Goal: Transaction & Acquisition: Purchase product/service

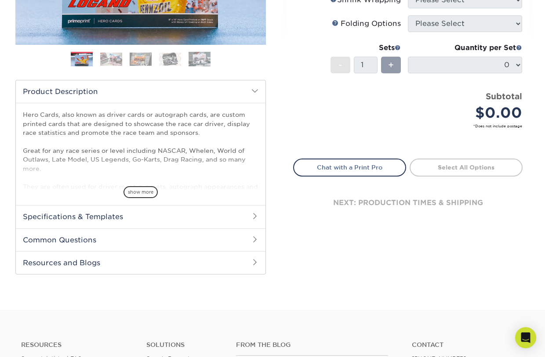
click at [254, 215] on span at bounding box center [254, 216] width 7 height 7
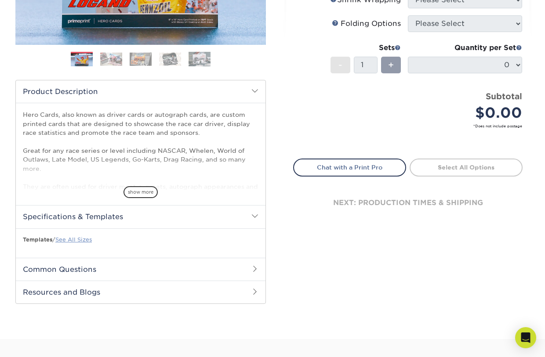
click at [88, 238] on link "See All Sizes" at bounding box center [73, 239] width 36 height 7
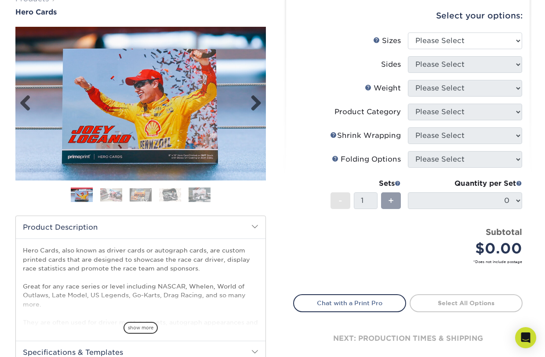
scroll to position [83, 0]
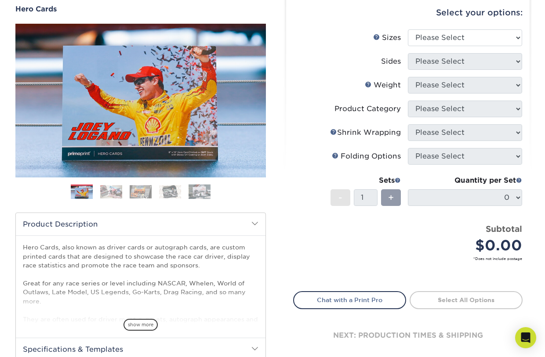
click at [114, 193] on img at bounding box center [111, 192] width 22 height 14
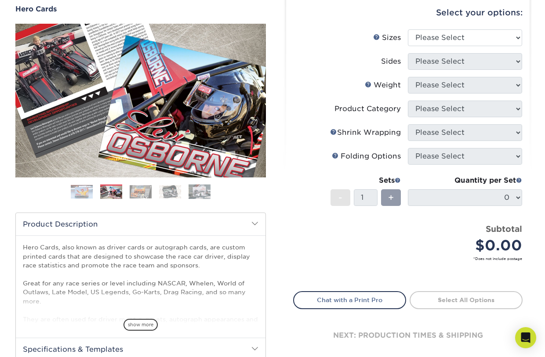
click at [139, 191] on img at bounding box center [141, 192] width 22 height 14
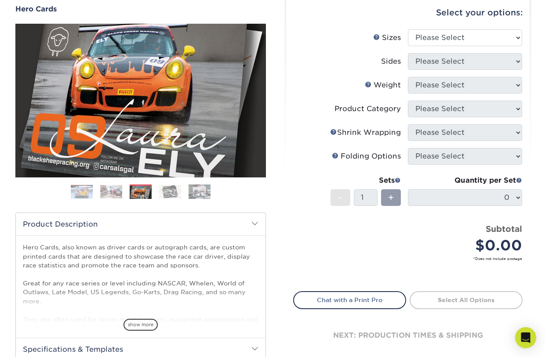
click at [170, 191] on img at bounding box center [170, 192] width 22 height 14
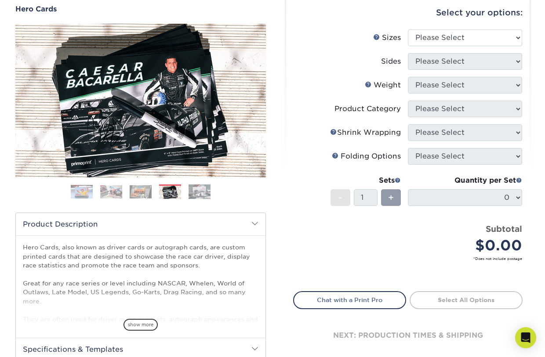
click at [202, 193] on img at bounding box center [199, 191] width 22 height 15
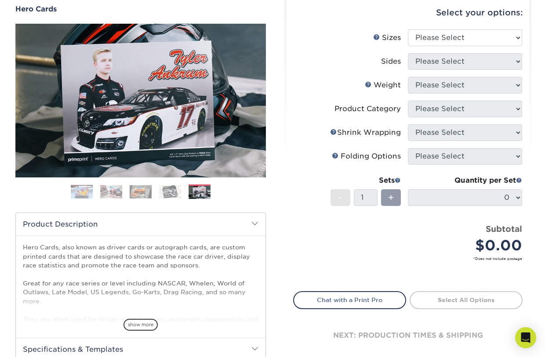
click at [110, 192] on img at bounding box center [111, 192] width 22 height 14
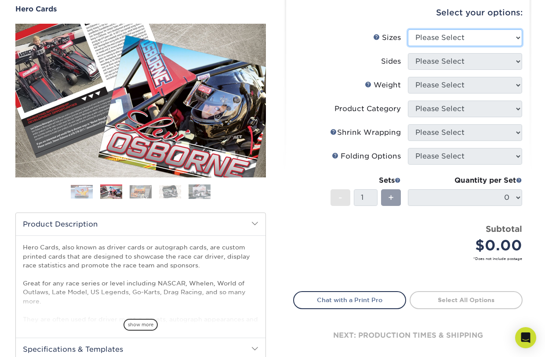
select select "5.00x7.00"
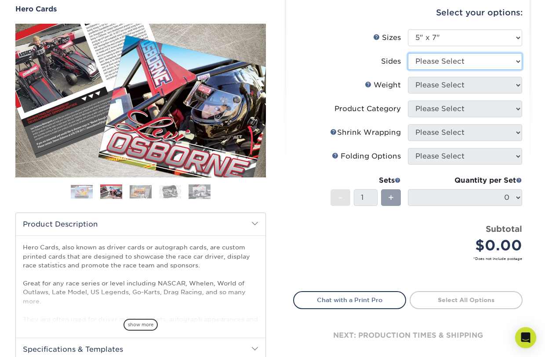
select select "13abbda7-1d64-4f25-8bb2-c179b224825d"
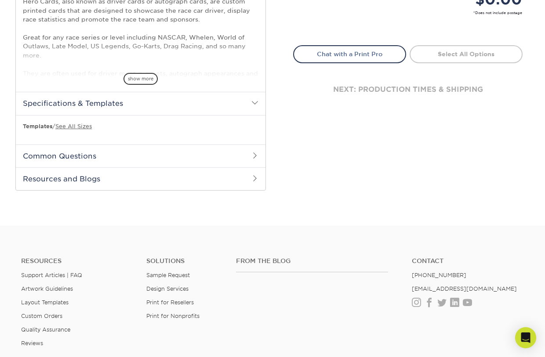
scroll to position [324, 0]
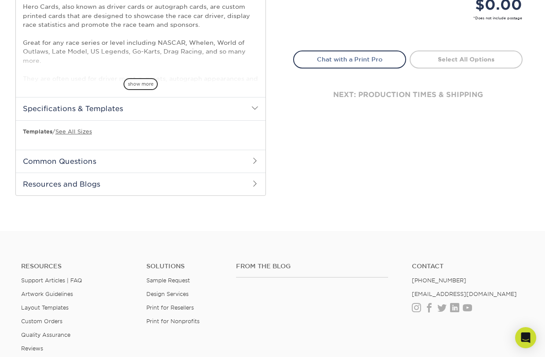
click at [256, 161] on span at bounding box center [254, 160] width 7 height 7
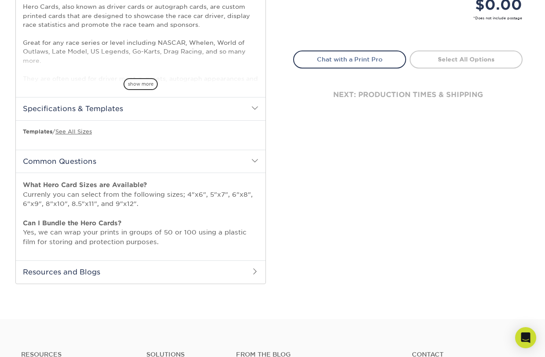
click at [254, 270] on span at bounding box center [254, 271] width 7 height 7
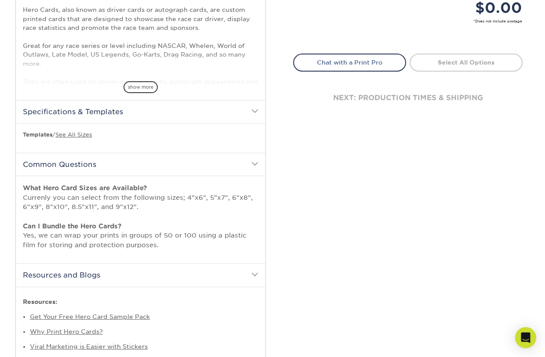
scroll to position [309, 0]
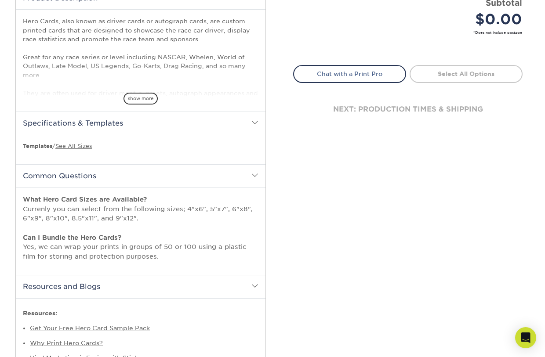
click at [255, 121] on span at bounding box center [254, 122] width 7 height 7
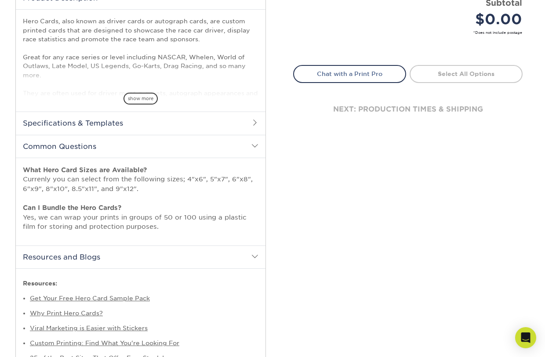
click at [258, 120] on h2 "Specifications & Templates" at bounding box center [140, 123] width 249 height 23
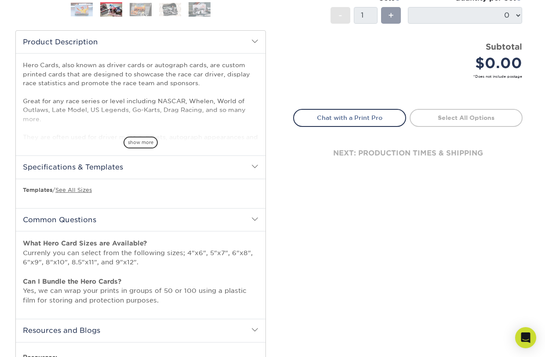
scroll to position [262, 0]
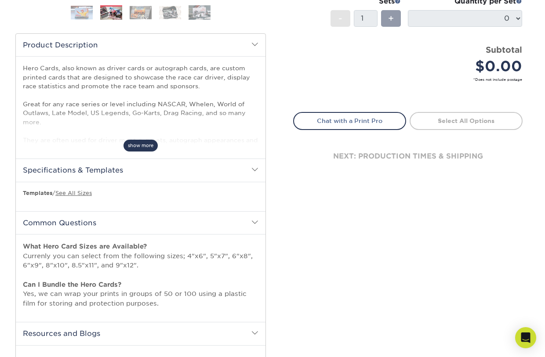
click at [139, 147] on span "show more" at bounding box center [140, 146] width 34 height 12
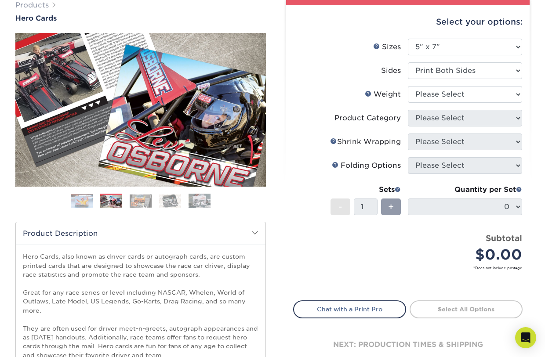
scroll to position [65, 0]
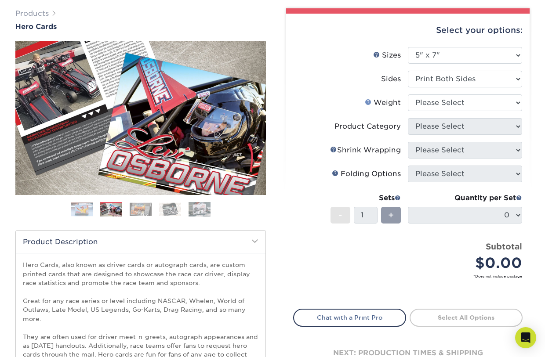
click at [368, 101] on link "Weight Help" at bounding box center [368, 101] width 7 height 7
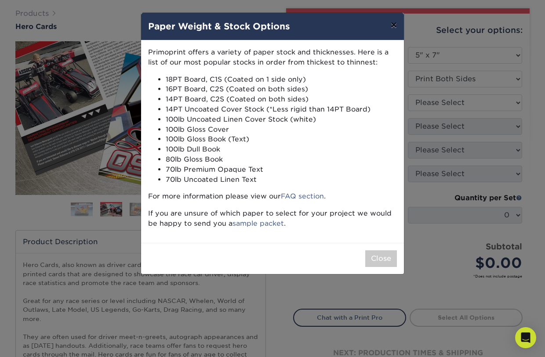
click at [393, 25] on button "×" at bounding box center [393, 25] width 20 height 25
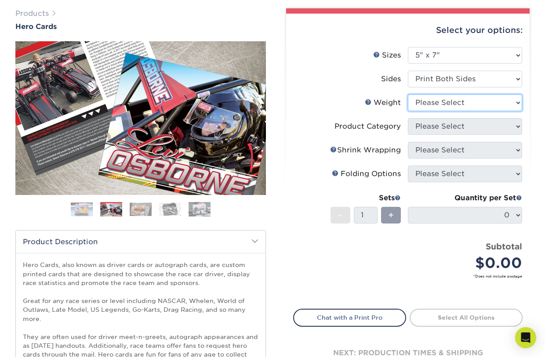
select select "16PT"
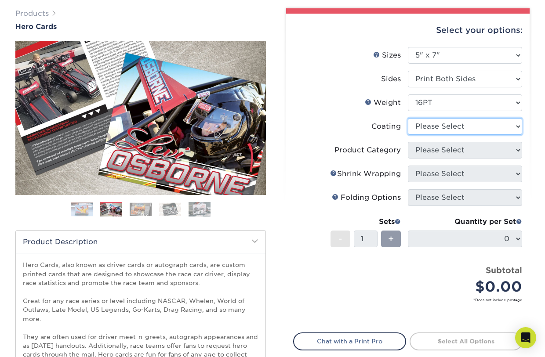
select select "121bb7b5-3b4d-429f-bd8d-bbf80e953313"
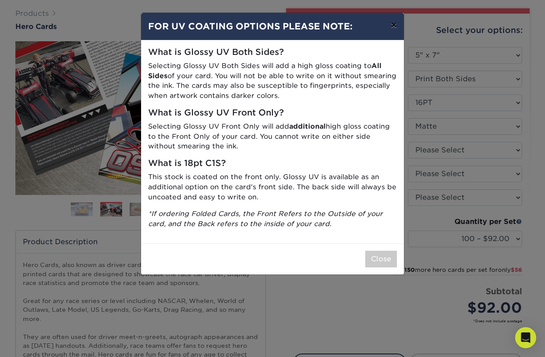
click at [395, 29] on button "×" at bounding box center [393, 25] width 20 height 25
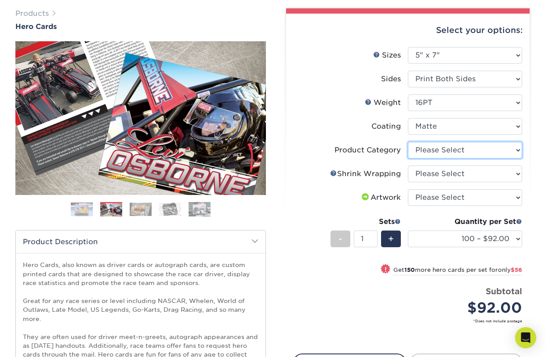
select select "9b7272e0-d6c8-4c3c-8e97-d3a1bcdab858"
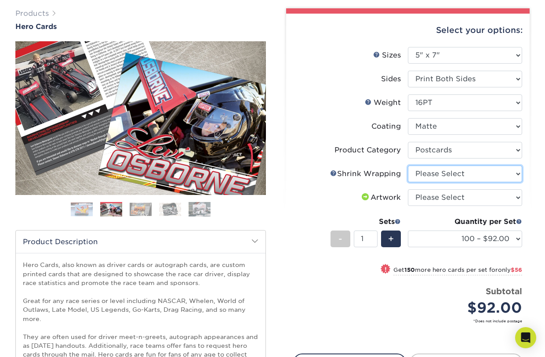
select select "adc17b74-f534-473a-9ef4-338c46c4d266"
select select "500 – $202.75"
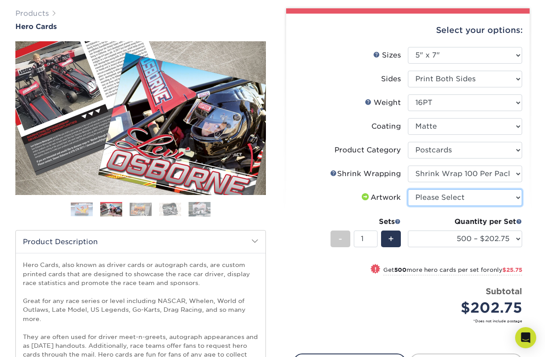
select select "upload"
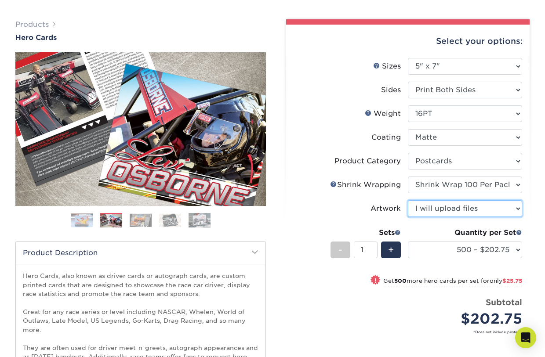
scroll to position [62, 0]
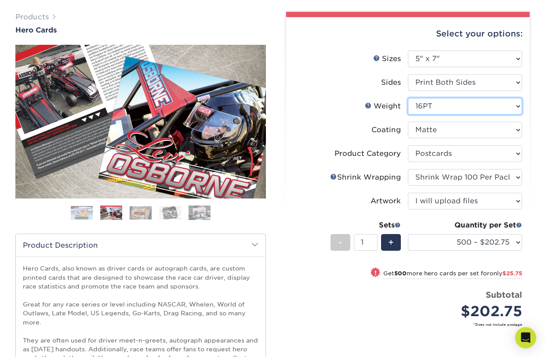
select select "14PT"
select select "-1"
select select
select select "-1"
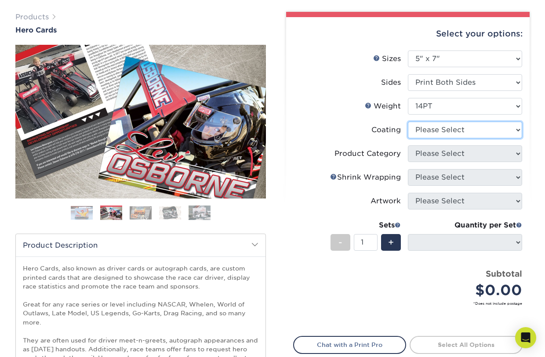
select select "121bb7b5-3b4d-429f-bd8d-bbf80e953313"
select select "-1"
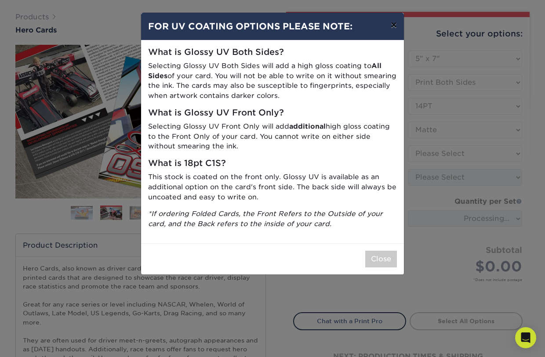
click at [394, 24] on button "×" at bounding box center [393, 25] width 20 height 25
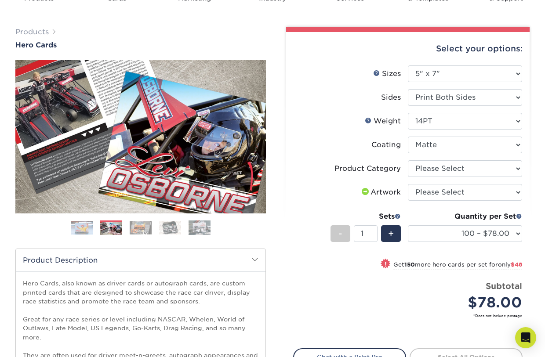
scroll to position [46, 0]
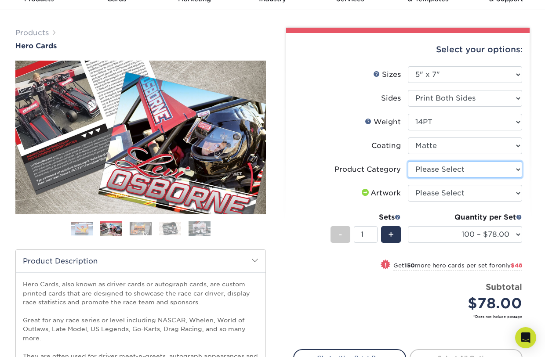
select select "9b7272e0-d6c8-4c3c-8e97-d3a1bcdab858"
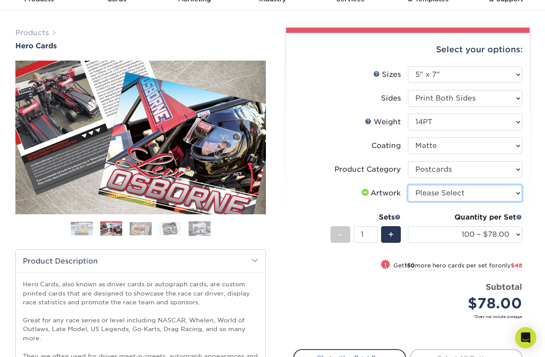
select select "upload"
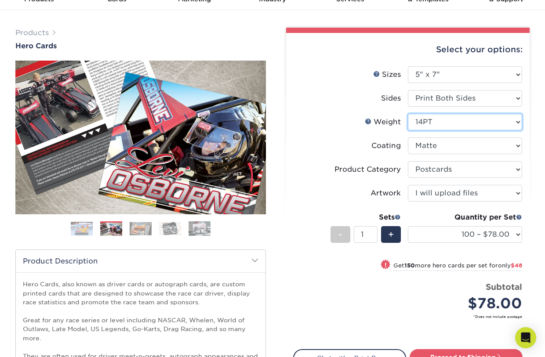
select select "16PT"
select select "-1"
select select
select select "-1"
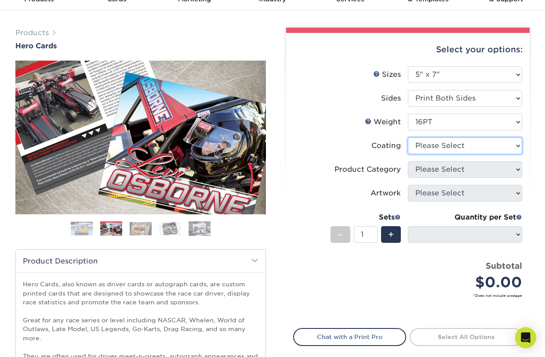
select select "121bb7b5-3b4d-429f-bd8d-bbf80e953313"
select select "-1"
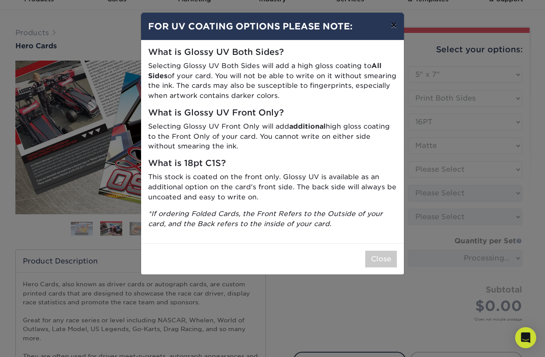
click at [395, 27] on button "×" at bounding box center [393, 25] width 20 height 25
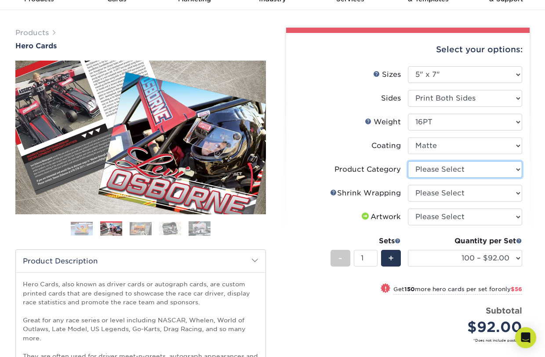
select select "9b7272e0-d6c8-4c3c-8e97-d3a1bcdab858"
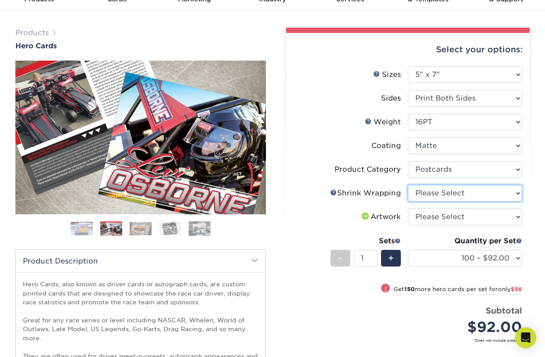
select select "c8749376-e7da-41d0-b3dc-647faf84d907"
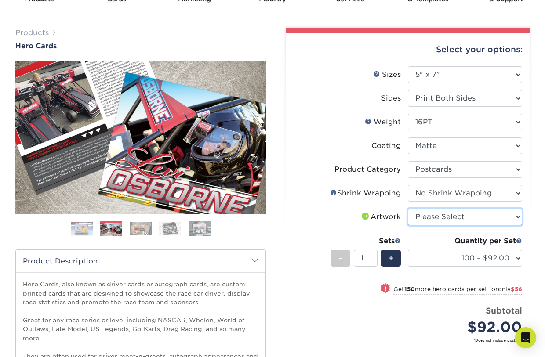
select select "upload"
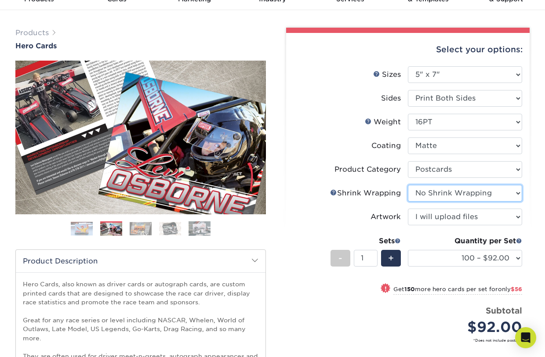
select select "adc17b74-f534-473a-9ef4-338c46c4d266"
select select "500 – $202.75"
select select "c8749376-e7da-41d0-b3dc-647faf84d907"
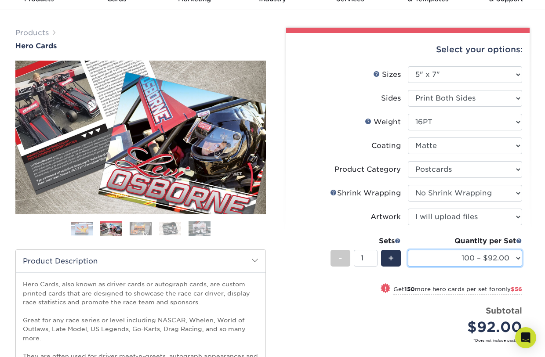
select select "250 – $148.00"
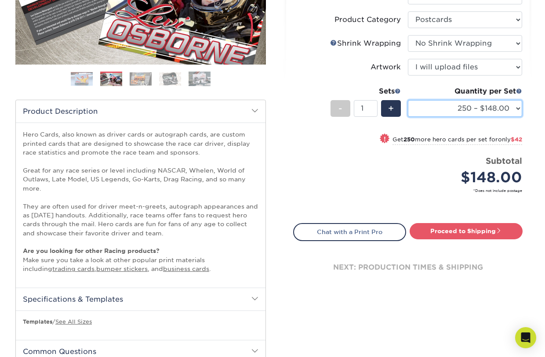
scroll to position [197, 0]
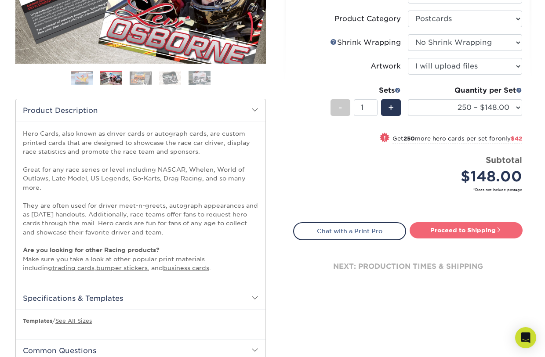
click at [451, 230] on link "Proceed to Shipping" at bounding box center [465, 230] width 113 height 16
type input "Set 1"
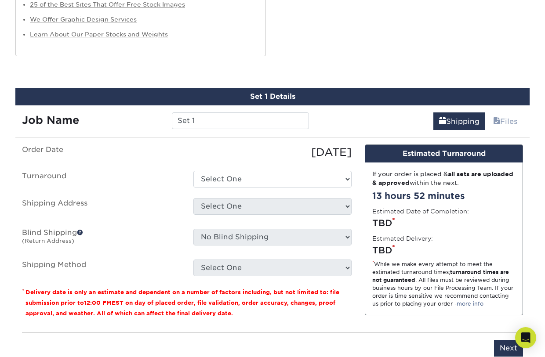
scroll to position [763, 0]
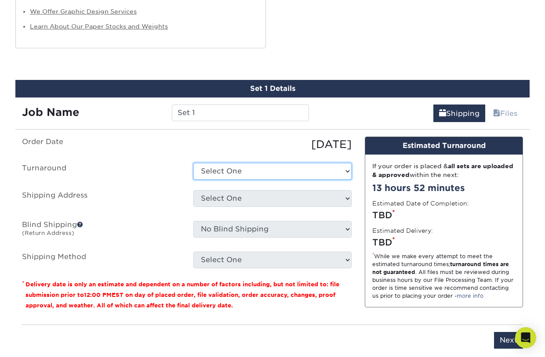
select select "f2cd2999-f8b3-4941-8fdf-eb8e1138d24a"
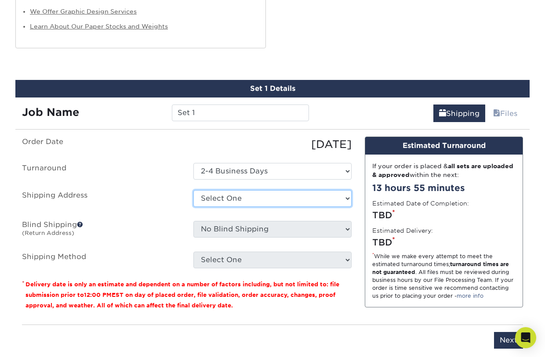
select select "newaddress"
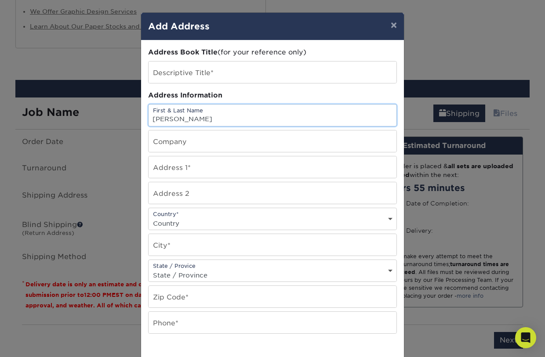
type input "[PERSON_NAME]"
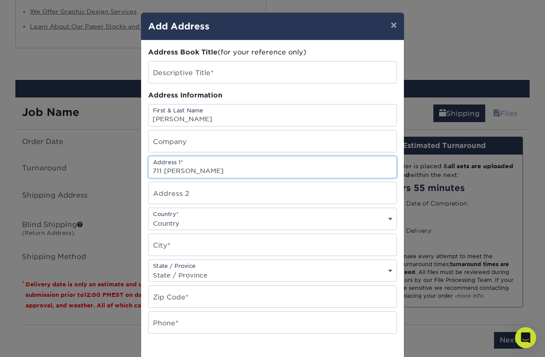
type input "711 Western"
type input "Apple"
type input "711 Western Drive"
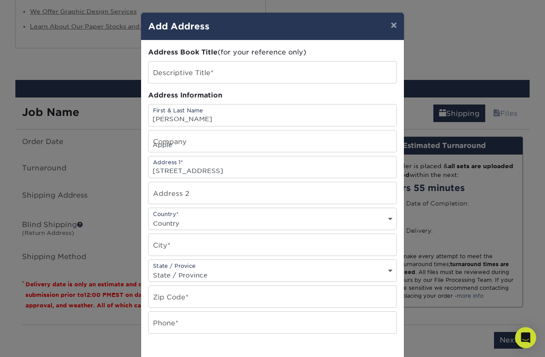
type input "Santa Cruz"
select select "CA"
type input "95060"
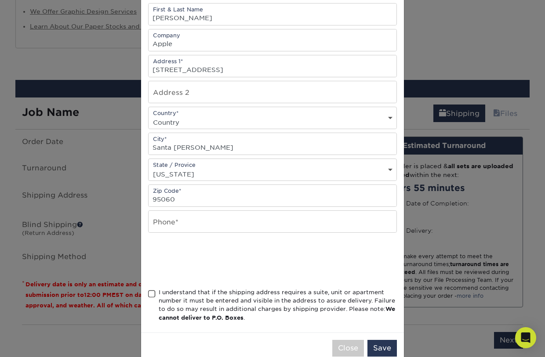
scroll to position [103, 0]
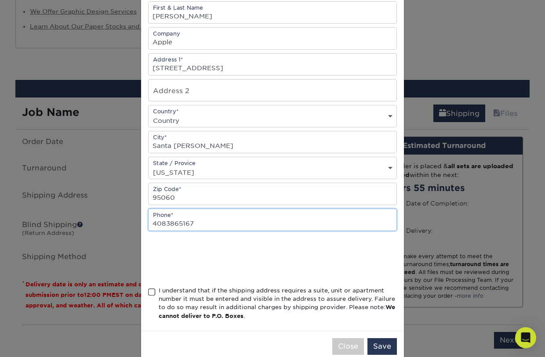
type input "4083865167"
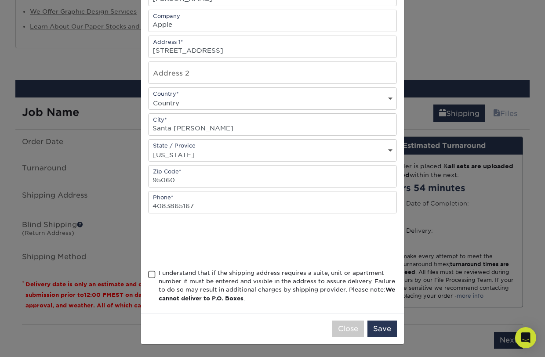
scroll to position [123, 0]
click at [152, 274] on span at bounding box center [151, 275] width 7 height 8
click at [0, 0] on input "I understand that if the shipping address requires a suite, unit or apartment n…" at bounding box center [0, 0] width 0 height 0
click at [383, 327] on button "Save" at bounding box center [381, 329] width 29 height 17
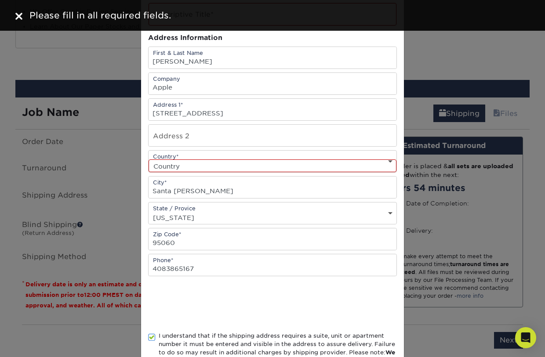
scroll to position [26, 0]
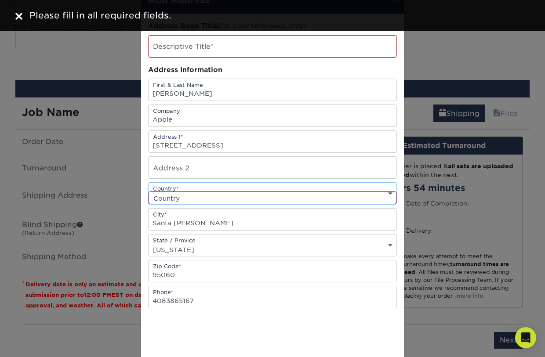
select select "US"
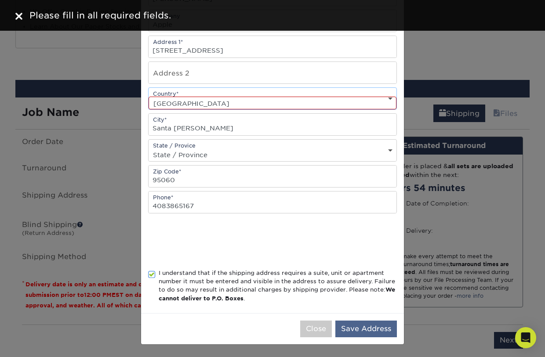
scroll to position [123, 0]
click at [366, 329] on button "Save Address" at bounding box center [365, 329] width 61 height 17
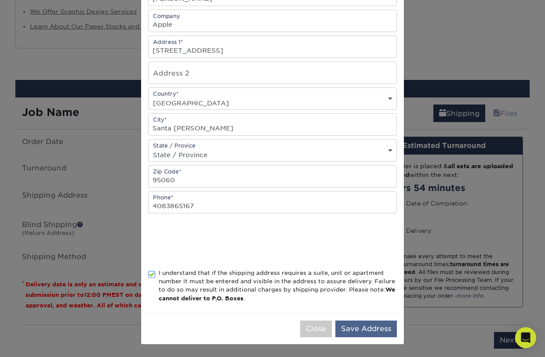
click at [368, 330] on button "Save Address" at bounding box center [365, 329] width 61 height 17
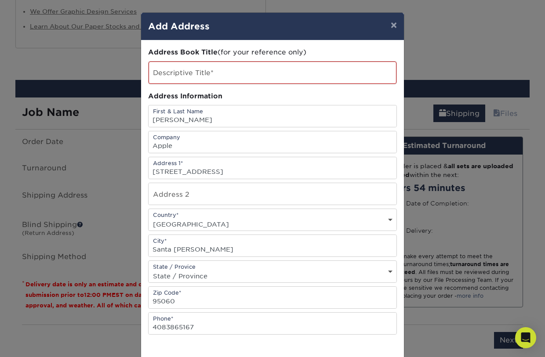
scroll to position [0, 0]
click at [253, 71] on input "text" at bounding box center [272, 72] width 248 height 22
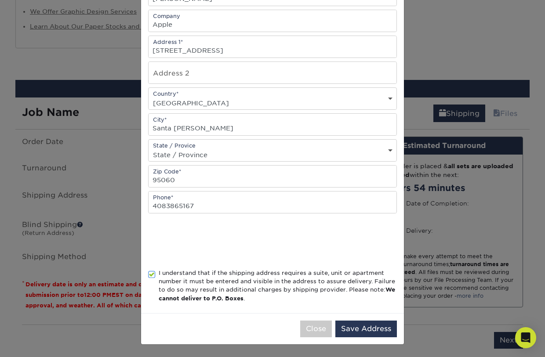
scroll to position [123, 0]
type input "RAS Racing"
click at [358, 332] on button "Save Address" at bounding box center [365, 329] width 61 height 17
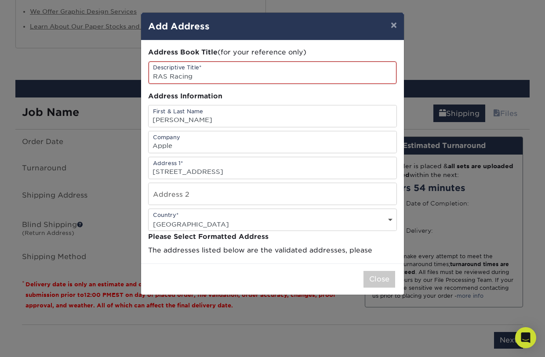
scroll to position [0, 0]
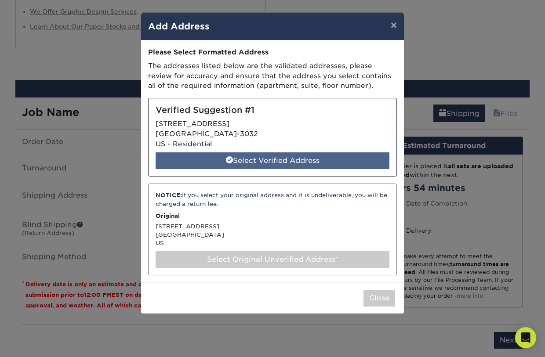
click at [269, 159] on div "Select Verified Address" at bounding box center [272, 160] width 234 height 17
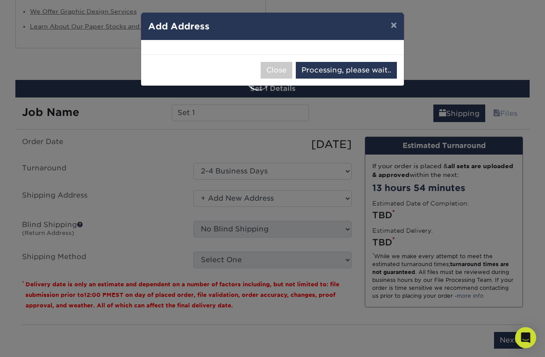
select select "286572"
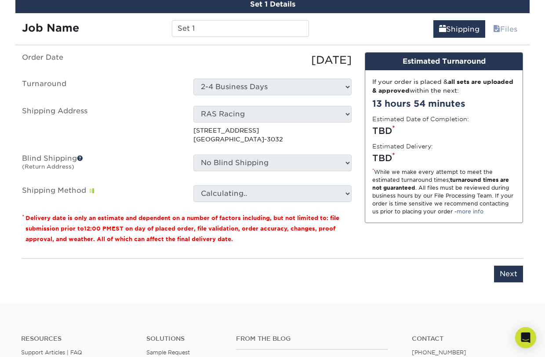
scroll to position [848, 0]
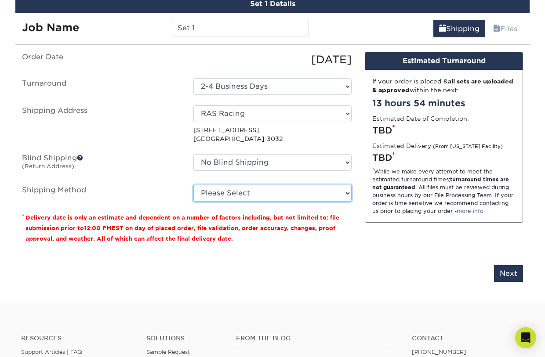
select select "03"
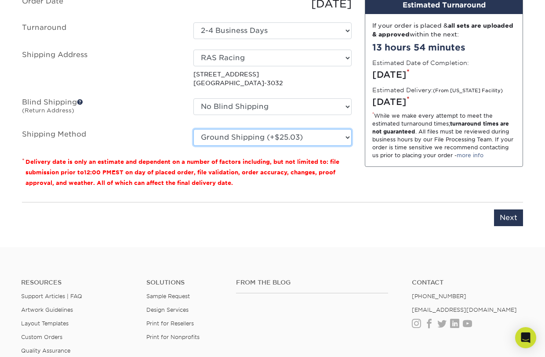
scroll to position [866, 0]
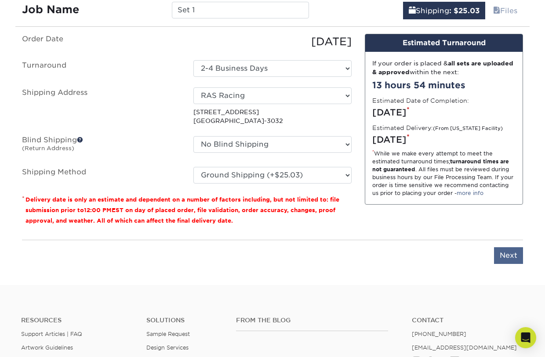
click at [507, 250] on input "Next" at bounding box center [508, 255] width 29 height 17
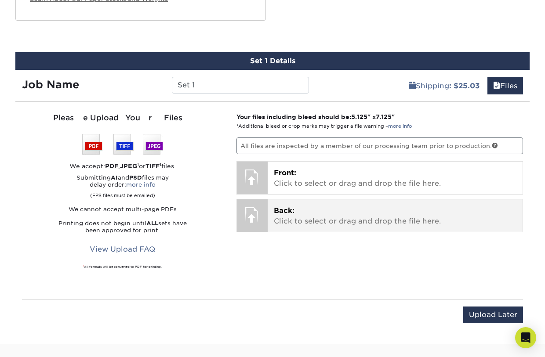
scroll to position [790, 0]
click at [306, 206] on p "Back: Click to select or drag and drop the file here." at bounding box center [395, 216] width 243 height 21
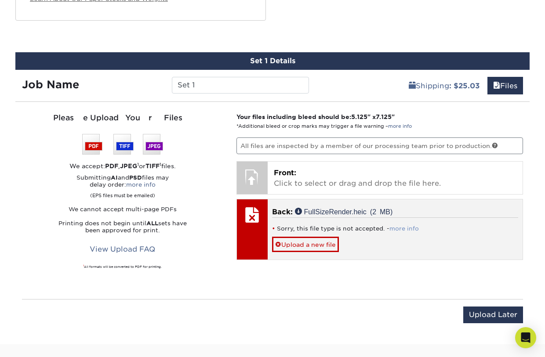
click at [402, 225] on link "more info" at bounding box center [403, 228] width 29 height 7
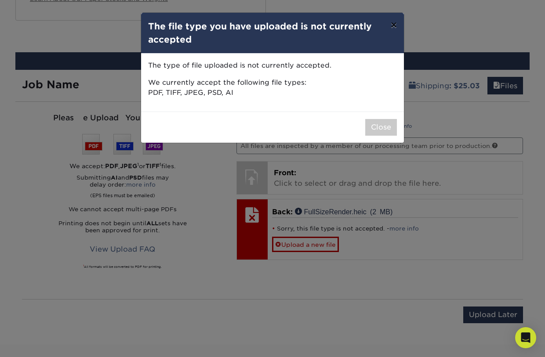
click at [391, 25] on button "×" at bounding box center [393, 25] width 20 height 25
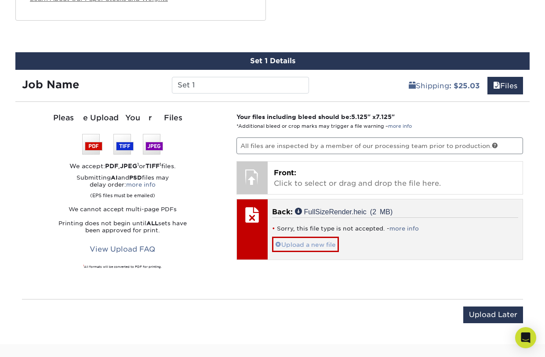
click at [290, 242] on link "Upload a new file" at bounding box center [305, 244] width 67 height 15
click at [325, 242] on link "Upload a new file" at bounding box center [305, 244] width 67 height 15
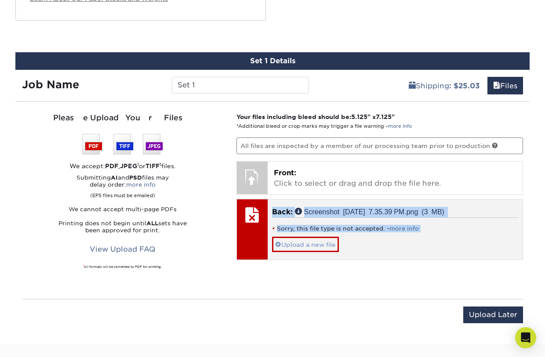
click at [325, 242] on div "Your files including bleed should be: 5.125 " x 7.125 " *Additional bleed or cr…" at bounding box center [380, 200] width 300 height 176
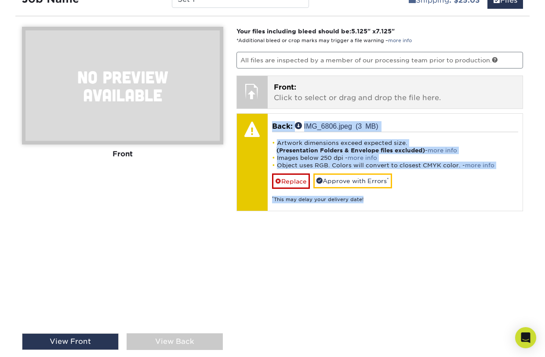
scroll to position [884, 0]
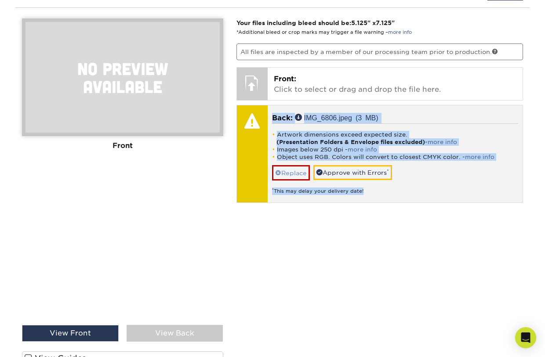
click at [296, 169] on link "Replace" at bounding box center [291, 172] width 38 height 15
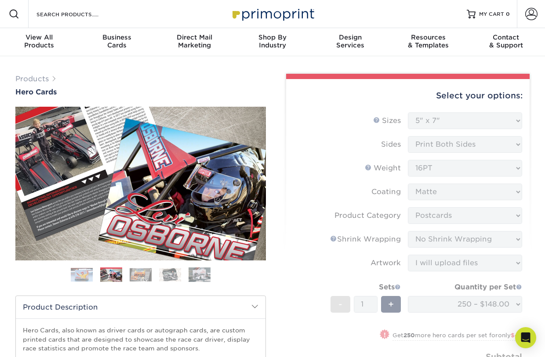
scroll to position [0, 0]
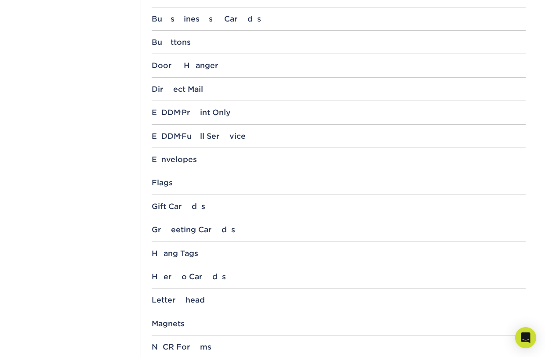
scroll to position [532, 0]
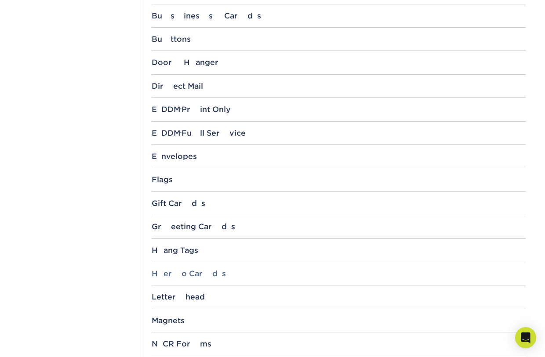
click at [187, 271] on div "Hero Cards" at bounding box center [339, 273] width 374 height 9
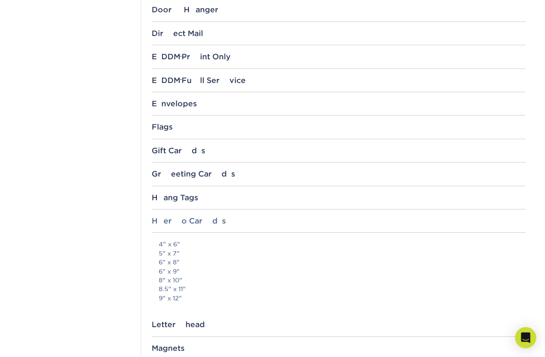
scroll to position [599, 0]
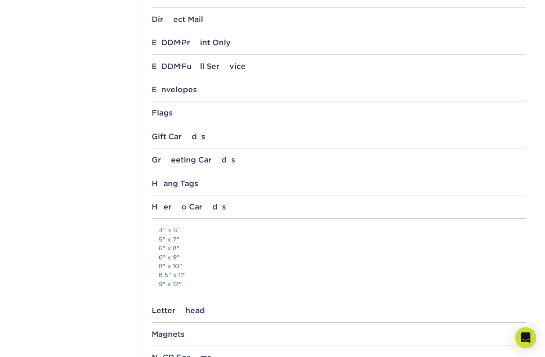
click at [168, 227] on link "4" x 6"" at bounding box center [170, 230] width 22 height 7
click at [173, 236] on link "5" x 7"" at bounding box center [169, 239] width 21 height 7
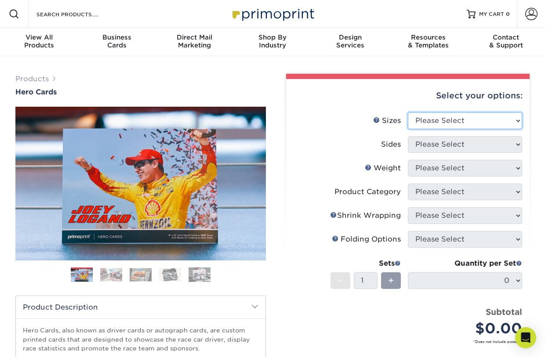
select select "5.00x7.00"
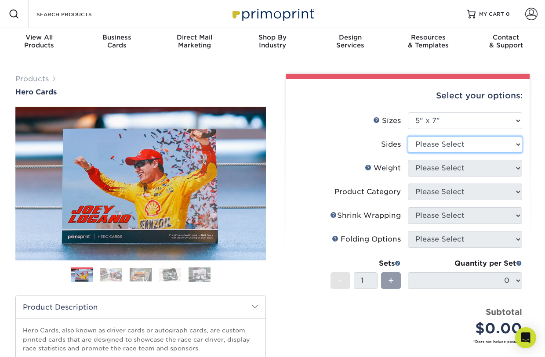
select select "13abbda7-1d64-4f25-8bb2-c179b224825d"
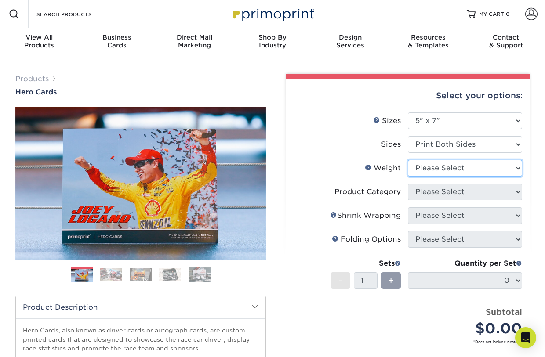
select select "16PT"
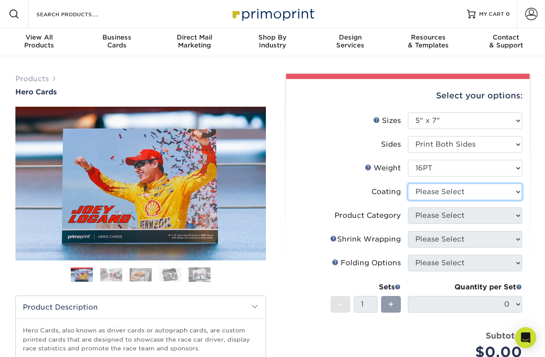
select select "121bb7b5-3b4d-429f-bd8d-bbf80e953313"
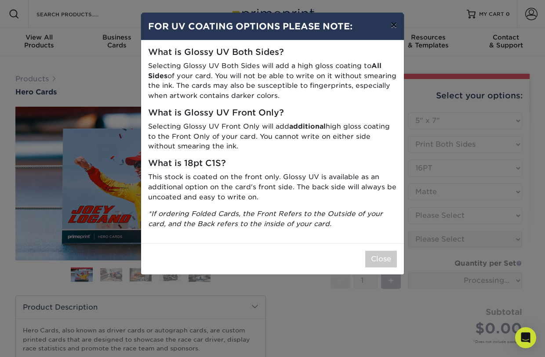
click at [392, 26] on button "×" at bounding box center [393, 25] width 20 height 25
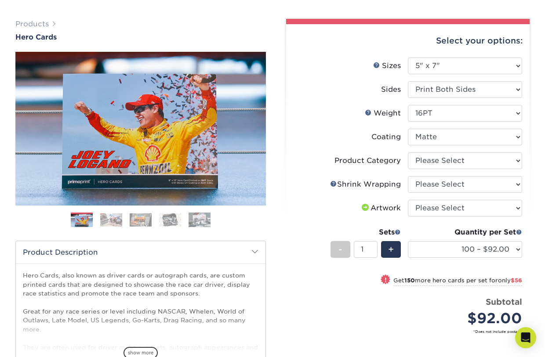
scroll to position [69, 0]
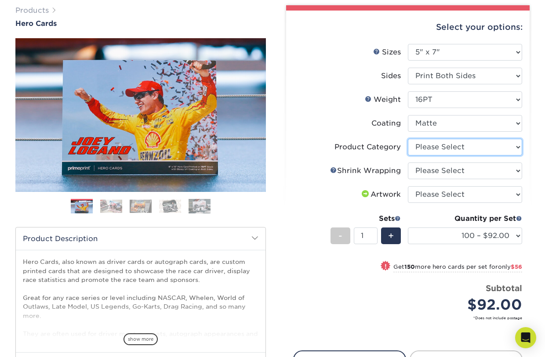
select select "9b7272e0-d6c8-4c3c-8e97-d3a1bcdab858"
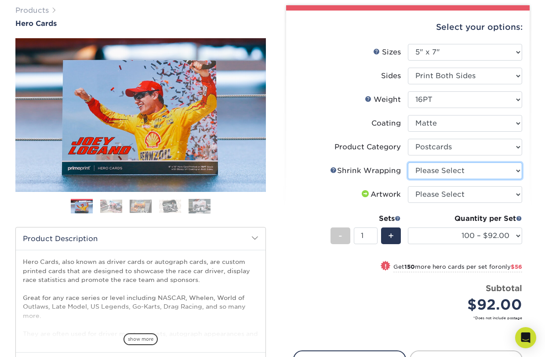
select select "c8749376-e7da-41d0-b3dc-647faf84d907"
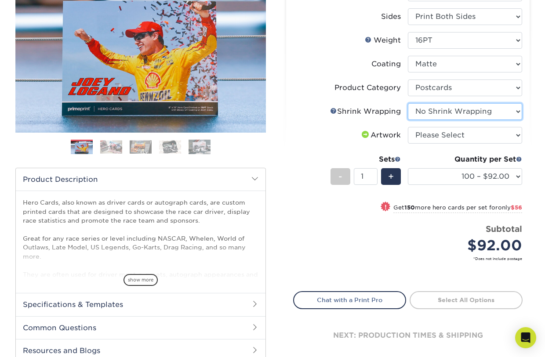
scroll to position [139, 0]
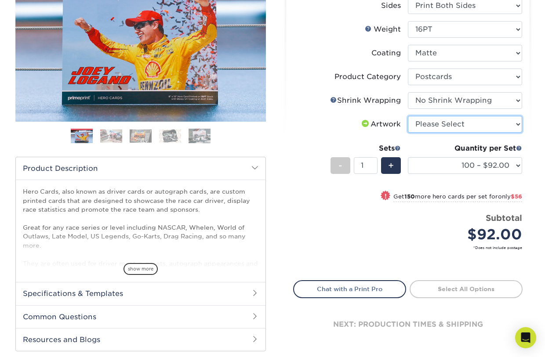
select select "design"
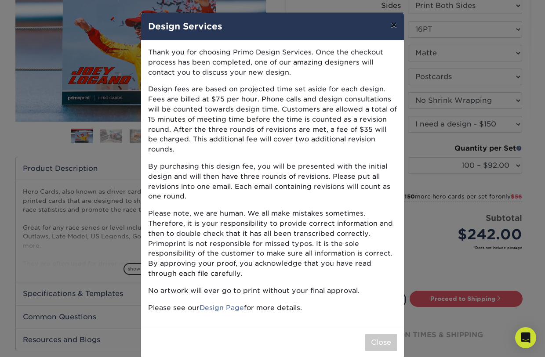
click at [392, 27] on button "×" at bounding box center [393, 25] width 20 height 25
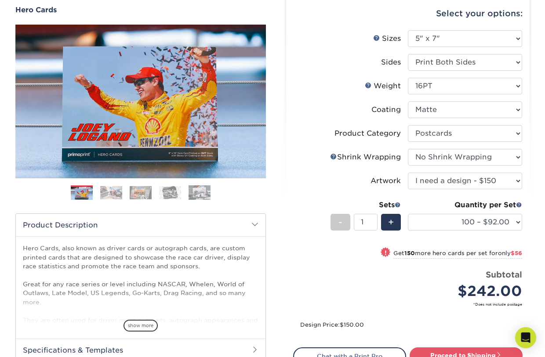
scroll to position [101, 0]
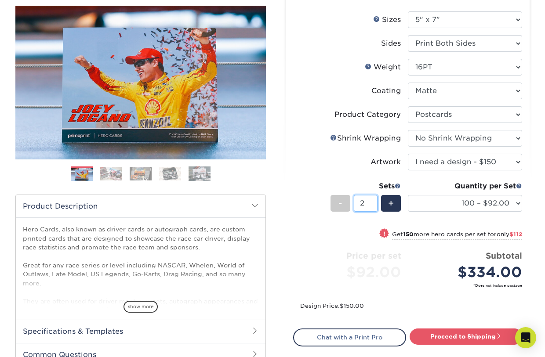
click at [372, 200] on input "2" at bounding box center [365, 203] width 23 height 17
type input "1"
click at [374, 204] on input "1" at bounding box center [365, 203] width 23 height 17
select select "250 – $148.00"
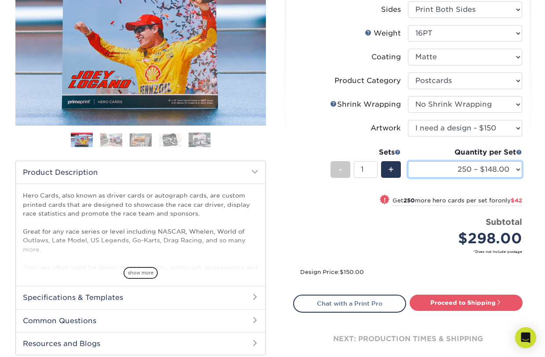
scroll to position [125, 0]
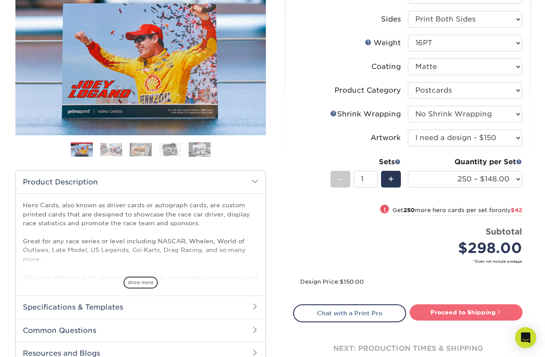
click at [460, 312] on link "Proceed to Shipping" at bounding box center [465, 312] width 113 height 16
type input "Set 1"
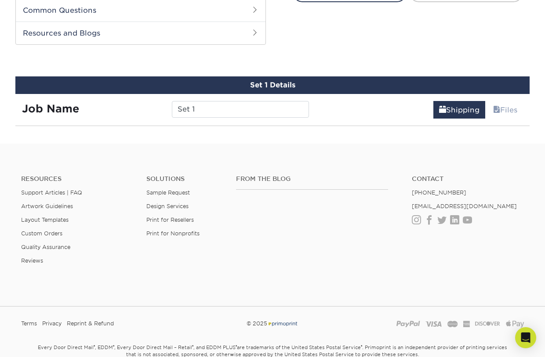
scroll to position [453, 0]
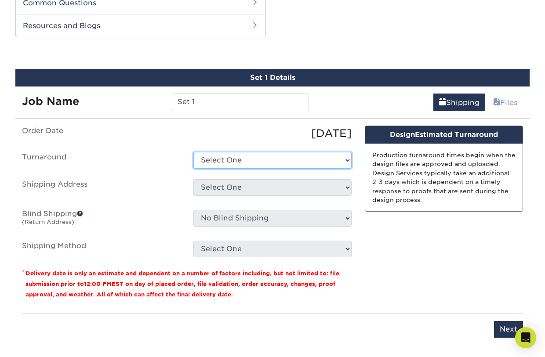
select select "f2cd2999-f8b3-4941-8fdf-eb8e1138d24a"
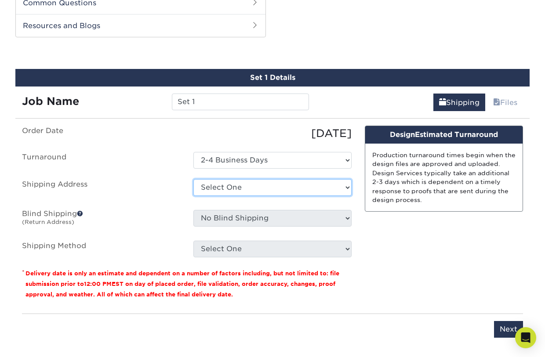
select select "286572"
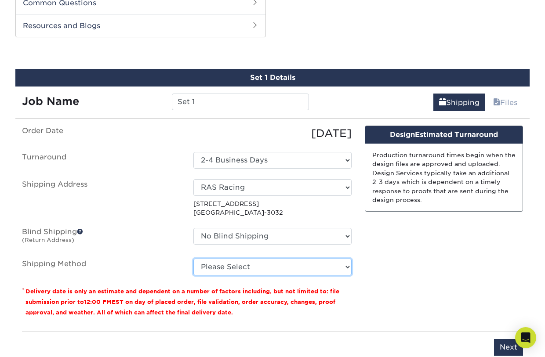
select select "03"
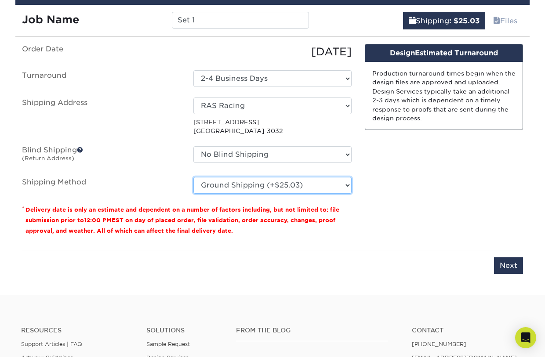
scroll to position [562, 0]
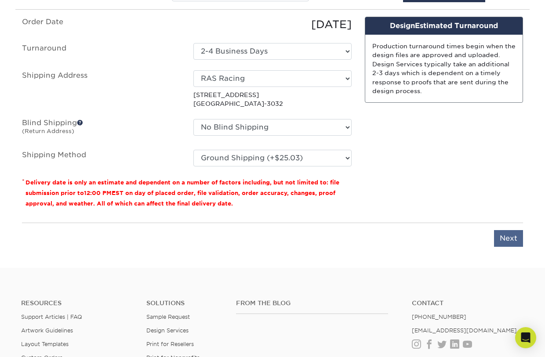
click at [507, 238] on input "Next" at bounding box center [508, 238] width 29 height 17
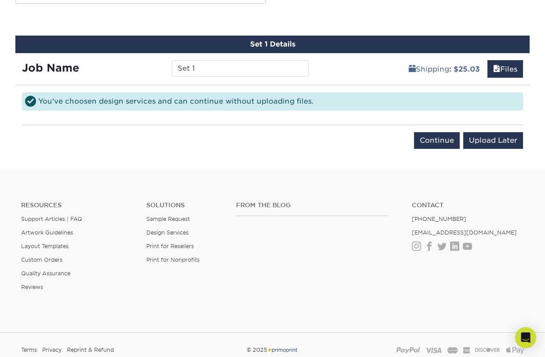
scroll to position [456, 0]
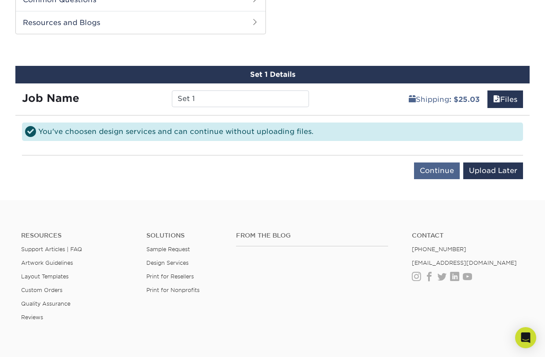
click at [439, 172] on input "Continue" at bounding box center [437, 170] width 46 height 17
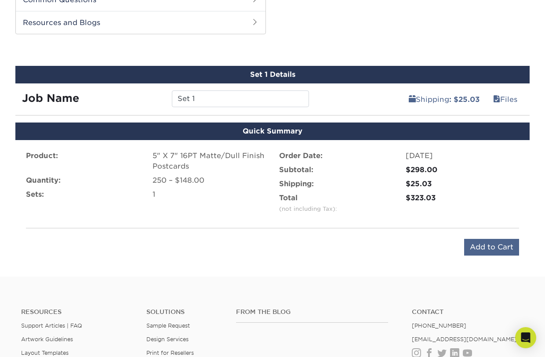
click at [499, 246] on input "Add to Cart" at bounding box center [491, 247] width 55 height 17
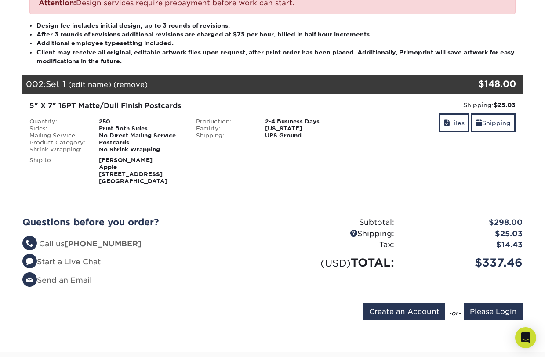
scroll to position [242, 0]
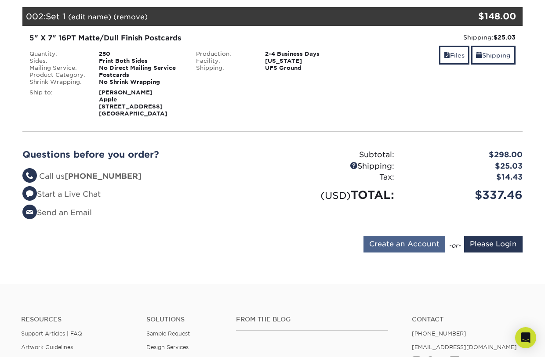
click at [395, 239] on input "Create an Account" at bounding box center [404, 244] width 82 height 17
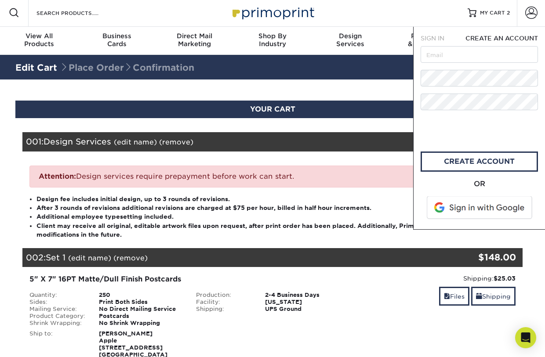
scroll to position [0, 0]
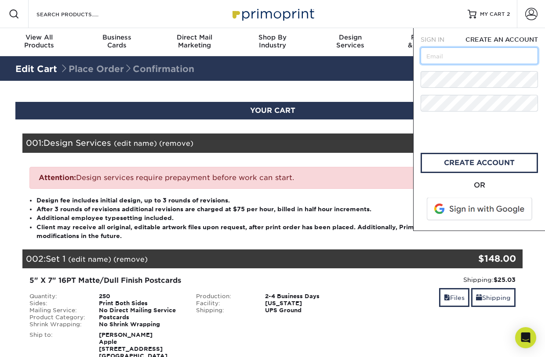
click at [447, 59] on input "text" at bounding box center [478, 55] width 117 height 17
type input "[EMAIL_ADDRESS][DOMAIN_NAME]"
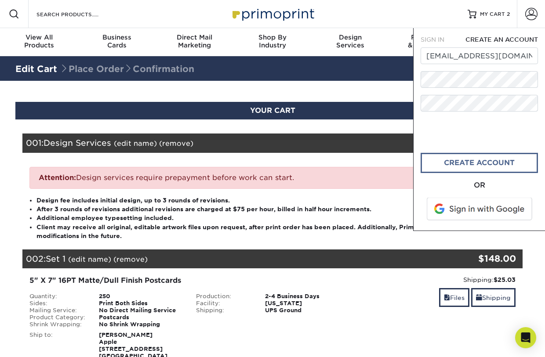
click at [461, 162] on link "create account" at bounding box center [478, 163] width 117 height 20
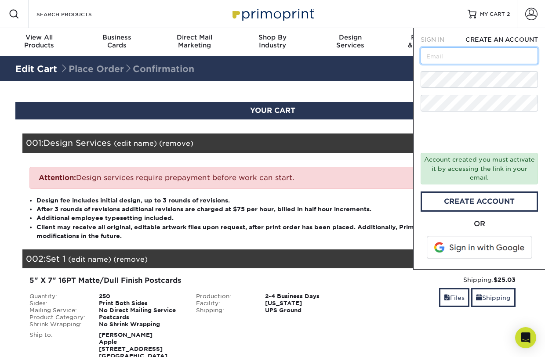
click at [444, 56] on input "text" at bounding box center [478, 55] width 117 height 17
click at [388, 293] on div "Files Shipping" at bounding box center [438, 298] width 153 height 21
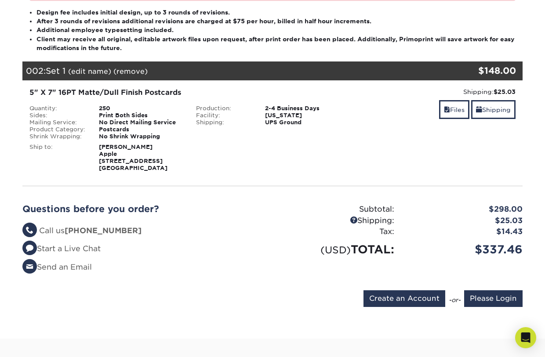
scroll to position [219, 0]
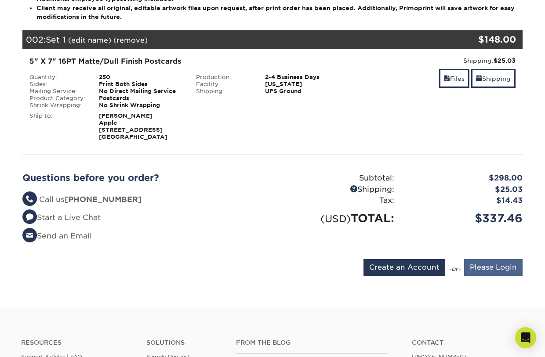
click at [483, 270] on input "Please Login" at bounding box center [493, 267] width 58 height 17
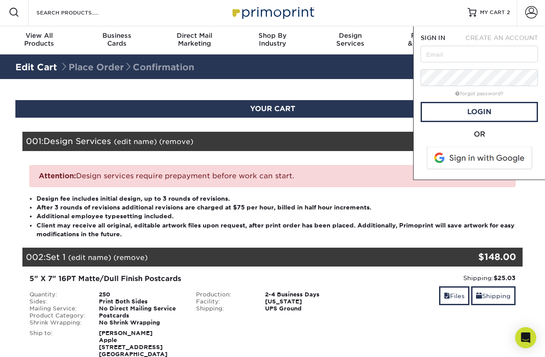
scroll to position [0, 0]
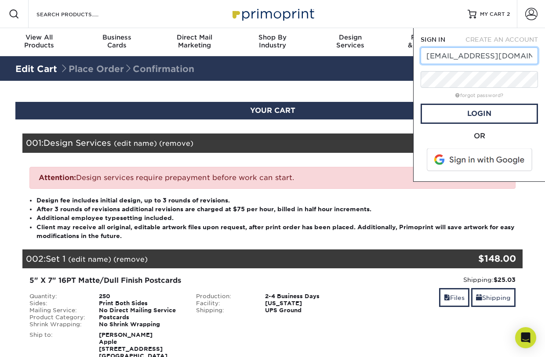
type input "rfschmidt@mac.com"
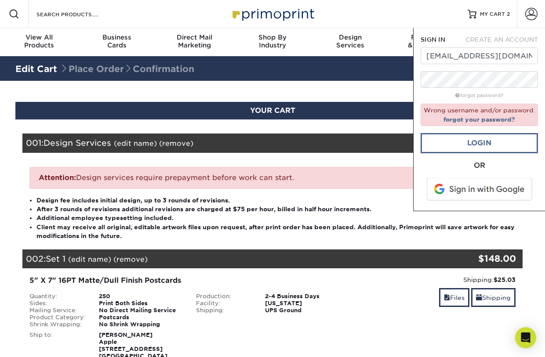
click at [477, 143] on link "Login" at bounding box center [478, 143] width 117 height 20
click at [477, 137] on link "Login" at bounding box center [478, 143] width 117 height 20
click at [497, 58] on input "[EMAIL_ADDRESS][DOMAIN_NAME]" at bounding box center [478, 55] width 117 height 17
click at [527, 56] on input "[EMAIL_ADDRESS][DOMAIN_NAME]" at bounding box center [478, 55] width 117 height 17
click at [519, 40] on span "CREATE AN ACCOUNT" at bounding box center [501, 39] width 72 height 7
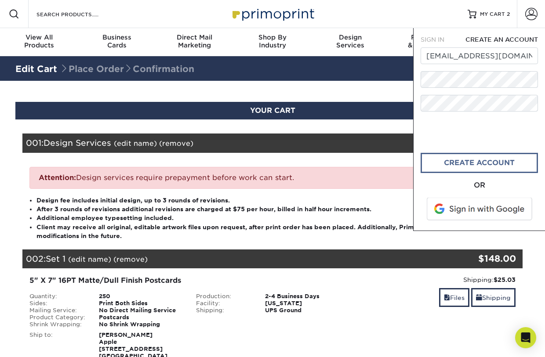
click at [466, 162] on link "CREATE ACCOUNT" at bounding box center [478, 163] width 117 height 20
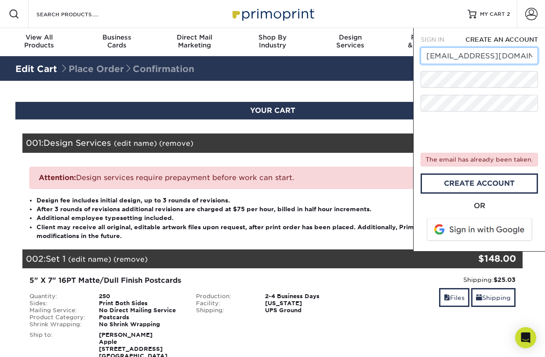
click at [479, 57] on input "[EMAIL_ADDRESS][DOMAIN_NAME]" at bounding box center [478, 55] width 117 height 17
click at [485, 56] on input "[EMAIL_ADDRESS][DOMAIN_NAME]" at bounding box center [478, 55] width 117 height 17
type input "[EMAIL_ADDRESS][DOMAIN_NAME]"
click at [435, 39] on span "SIGN IN" at bounding box center [432, 39] width 24 height 7
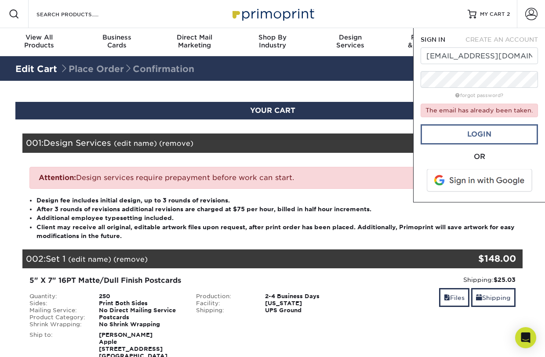
click at [474, 135] on link "Login" at bounding box center [478, 134] width 117 height 20
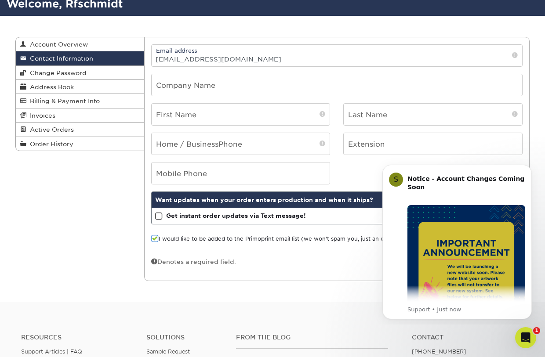
scroll to position [54, 0]
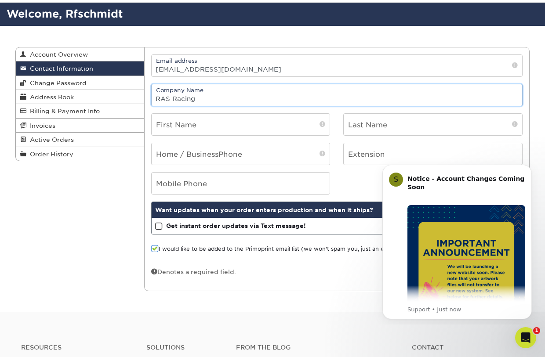
type input "RAS Racing"
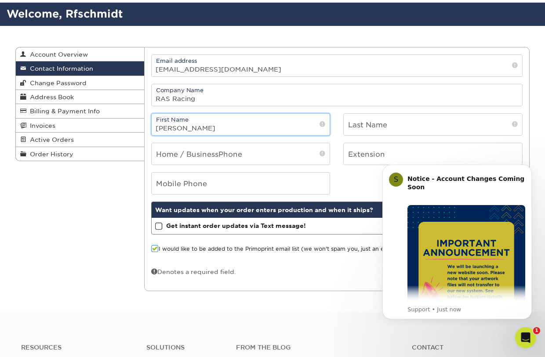
type input "[PERSON_NAME]"
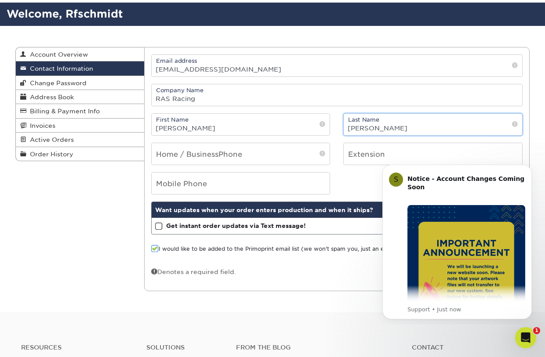
type input "[PERSON_NAME]"
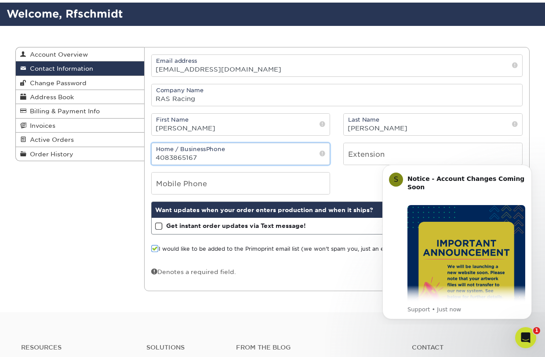
type input "4083865167"
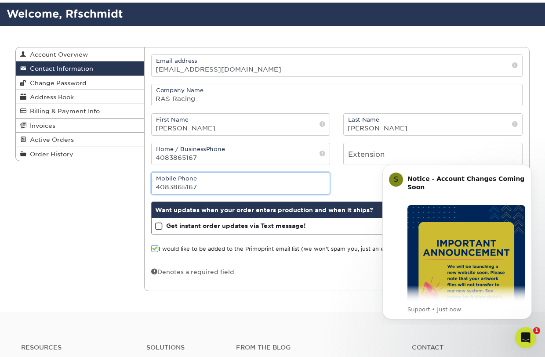
type input "4083865167"
click at [280, 300] on div "Contact Information Account Overview Contact Information Change Password Addres…" at bounding box center [272, 169] width 527 height 287
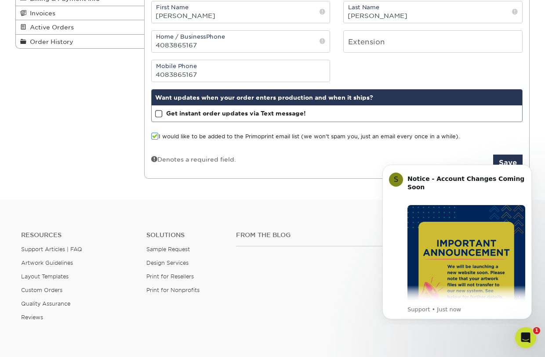
scroll to position [206, 0]
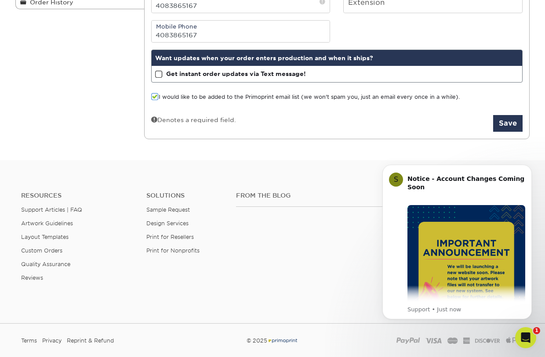
click at [154, 95] on span at bounding box center [154, 97] width 7 height 8
click at [0, 0] on input "I would like to be added to the Primoprint email list (we won't spam you, just …" at bounding box center [0, 0] width 0 height 0
click at [506, 126] on button "Save" at bounding box center [507, 123] width 29 height 17
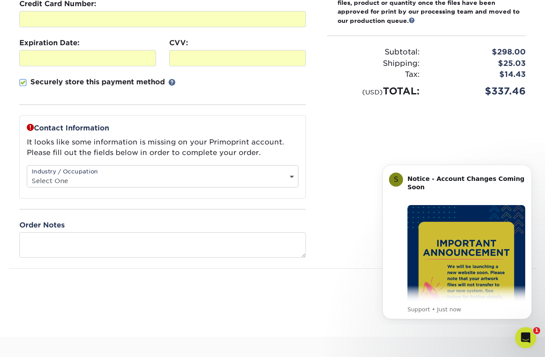
scroll to position [200, 0]
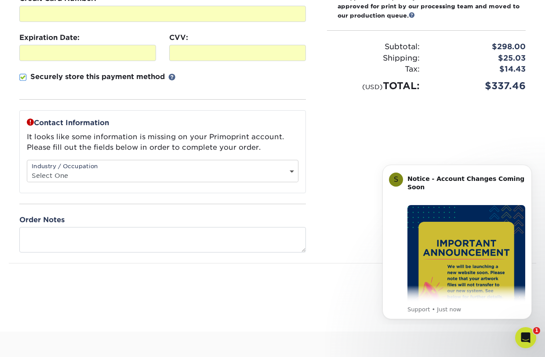
click at [24, 78] on span at bounding box center [22, 77] width 7 height 8
click at [0, 0] on input "Securely store this payment method" at bounding box center [0, 0] width 0 height 0
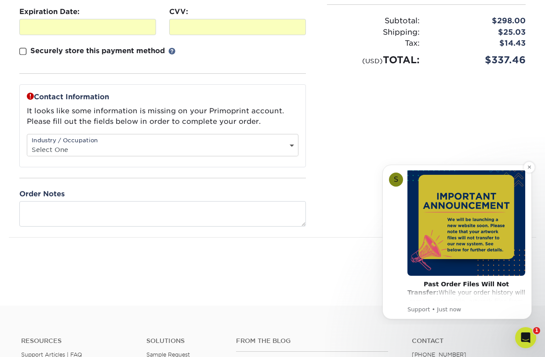
scroll to position [48, 0]
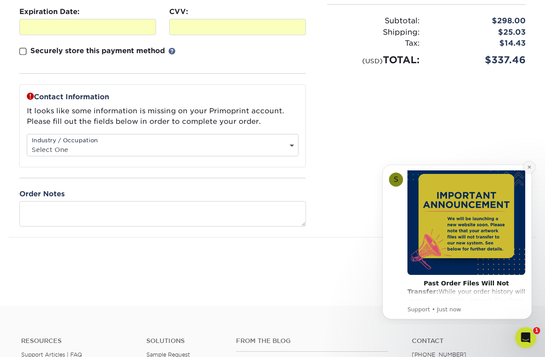
click at [529, 168] on icon "Dismiss notification" at bounding box center [529, 167] width 5 height 5
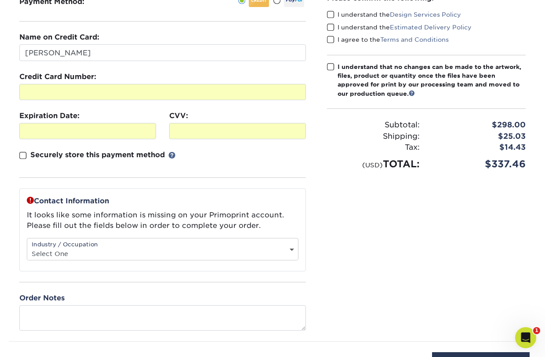
scroll to position [165, 0]
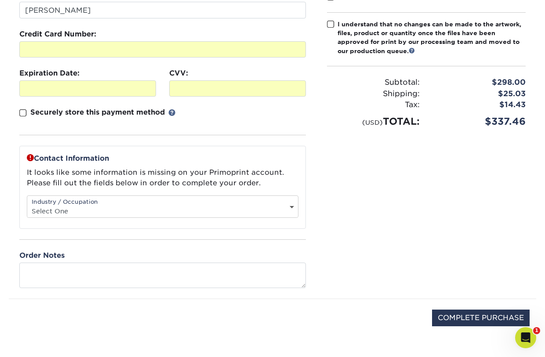
click at [145, 203] on div "Industry / Occupation Select One Administrative Executive Human Resources Const…" at bounding box center [162, 206] width 271 height 22
select select "26"
click at [464, 319] on input "COMPLETE PURCHASE" at bounding box center [480, 318] width 97 height 17
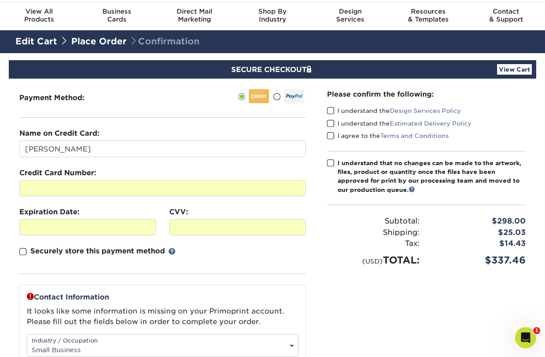
scroll to position [21, 0]
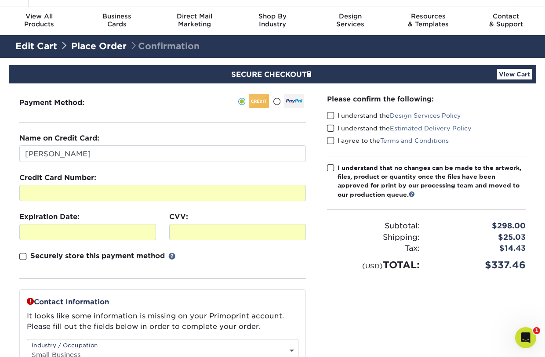
click at [330, 115] on span at bounding box center [330, 116] width 7 height 8
click at [0, 0] on input "I understand the Design Services Policy" at bounding box center [0, 0] width 0 height 0
click at [333, 127] on span at bounding box center [330, 128] width 7 height 8
click at [0, 0] on input "I understand the Estimated Delivery Policy" at bounding box center [0, 0] width 0 height 0
click at [331, 141] on span at bounding box center [330, 141] width 7 height 8
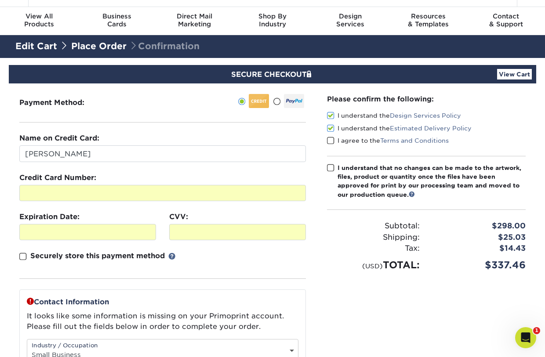
click at [0, 0] on input "I agree to the Terms and Conditions" at bounding box center [0, 0] width 0 height 0
click at [332, 168] on span at bounding box center [330, 168] width 7 height 8
click at [0, 0] on input "I understand that no changes can be made to the artwork, files, product or quan…" at bounding box center [0, 0] width 0 height 0
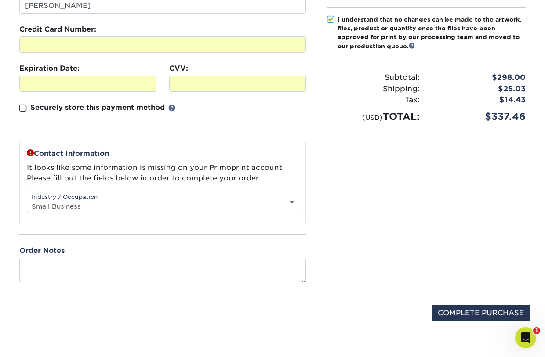
scroll to position [220, 0]
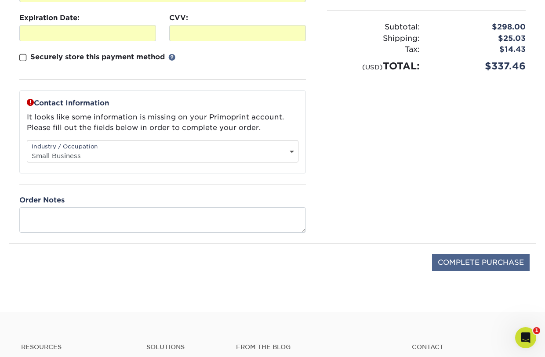
click at [473, 265] on input "COMPLETE PURCHASE" at bounding box center [480, 262] width 97 height 17
type input "PROCESSING, PLEASE WAIT..."
